Goal: Check status

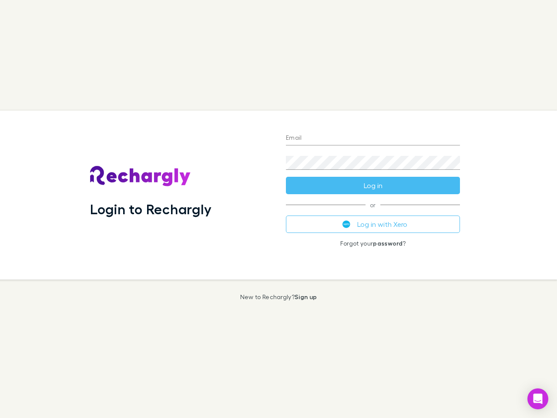
click at [278, 209] on div "Login to Rechargly" at bounding box center [181, 195] width 196 height 169
click at [373, 138] on input "Email" at bounding box center [373, 138] width 174 height 14
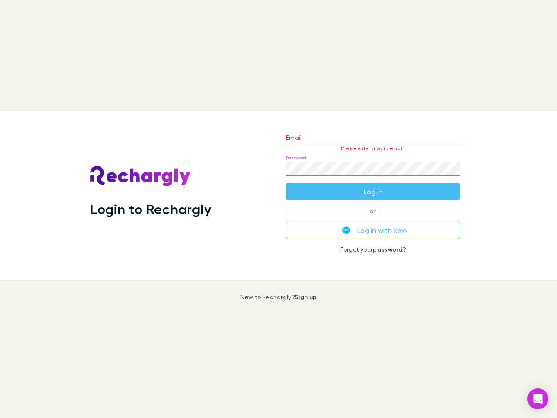
click at [373, 185] on form "Email Please enter a valid email. Password Log in" at bounding box center [373, 162] width 174 height 76
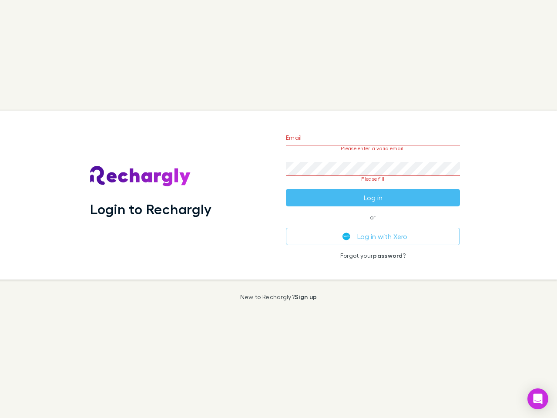
click at [373, 224] on div "Email Please enter a valid email. Password Please fill Log in or Log in with Xe…" at bounding box center [373, 195] width 188 height 169
click at [538, 399] on icon "Open Intercom Messenger" at bounding box center [537, 398] width 9 height 10
